Goal: Task Accomplishment & Management: Use online tool/utility

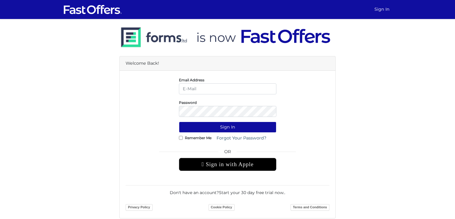
type input "[PERSON_NAME][EMAIL_ADDRESS][DOMAIN_NAME]"
click at [181, 137] on input "Remember Me" at bounding box center [181, 138] width 4 height 4
checkbox input "true"
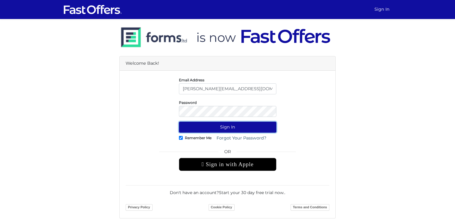
click at [221, 127] on button "Sign In" at bounding box center [227, 126] width 97 height 11
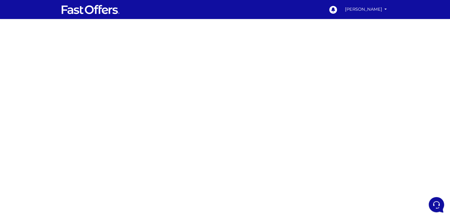
click at [293, 92] on div at bounding box center [225, 167] width 450 height 296
click at [310, 136] on div at bounding box center [225, 167] width 450 height 296
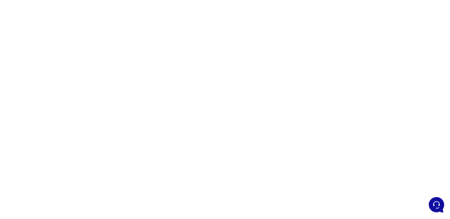
scroll to position [63, 0]
click at [145, 130] on div at bounding box center [225, 104] width 450 height 296
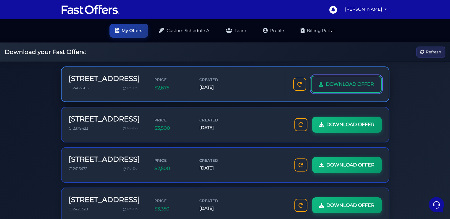
click at [346, 87] on span "DOWNLOAD OFFER" at bounding box center [350, 84] width 48 height 8
